Goal: Task Accomplishment & Management: Complete application form

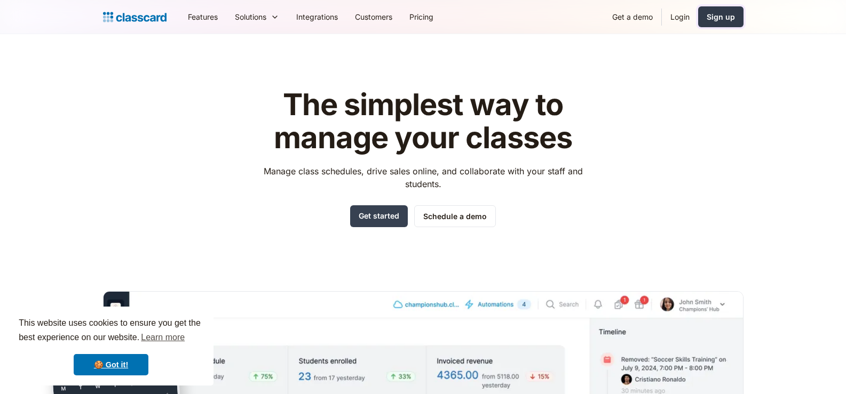
click at [722, 19] on div "Sign up" at bounding box center [720, 16] width 28 height 11
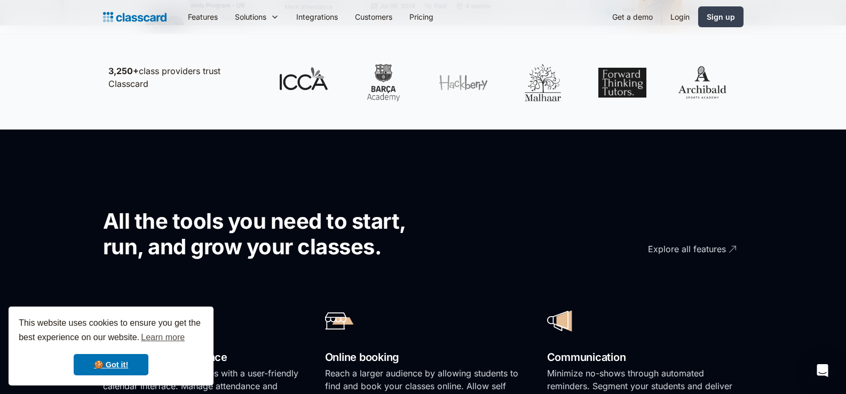
scroll to position [694, 0]
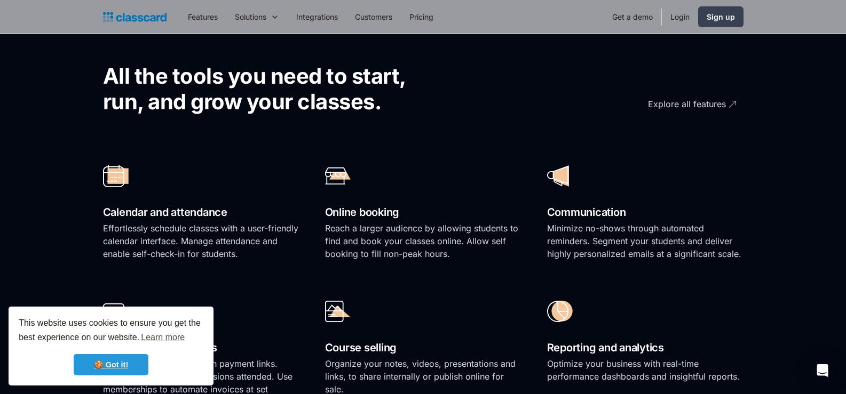
click at [144, 360] on link "🍪 Got it!" at bounding box center [111, 364] width 75 height 21
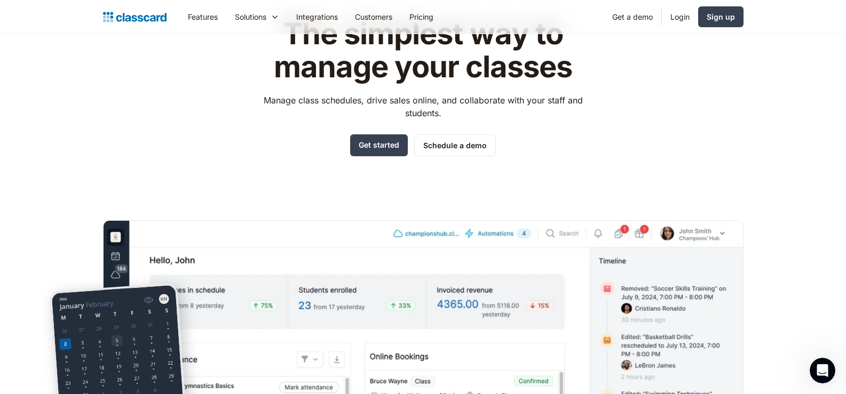
scroll to position [0, 0]
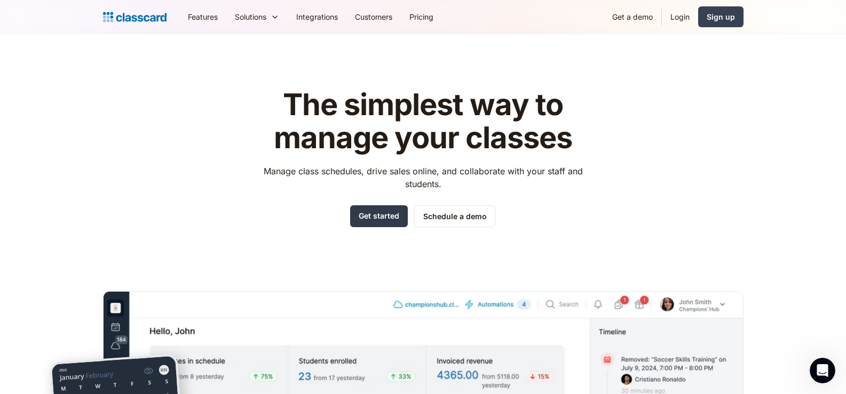
click at [380, 219] on link "Get started" at bounding box center [379, 216] width 58 height 22
